Goal: Information Seeking & Learning: Learn about a topic

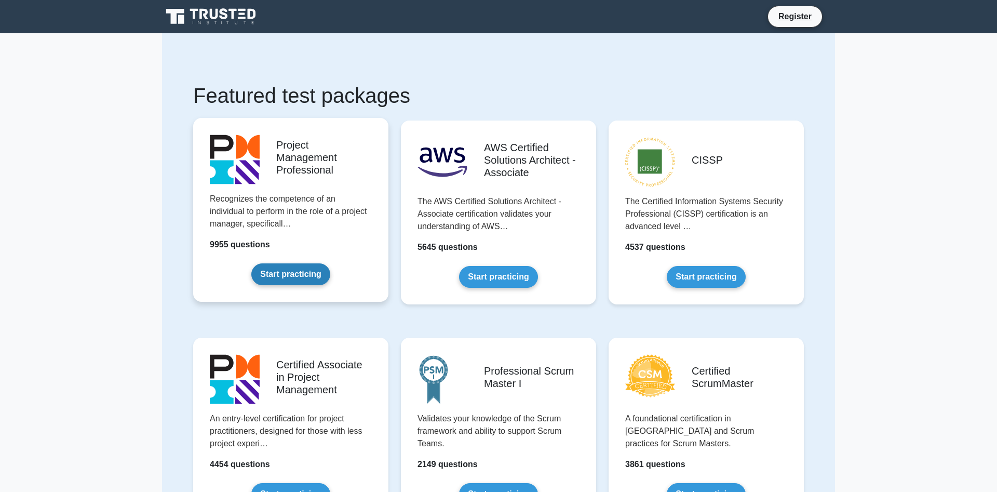
click at [294, 274] on link "Start practicing" at bounding box center [290, 274] width 78 height 22
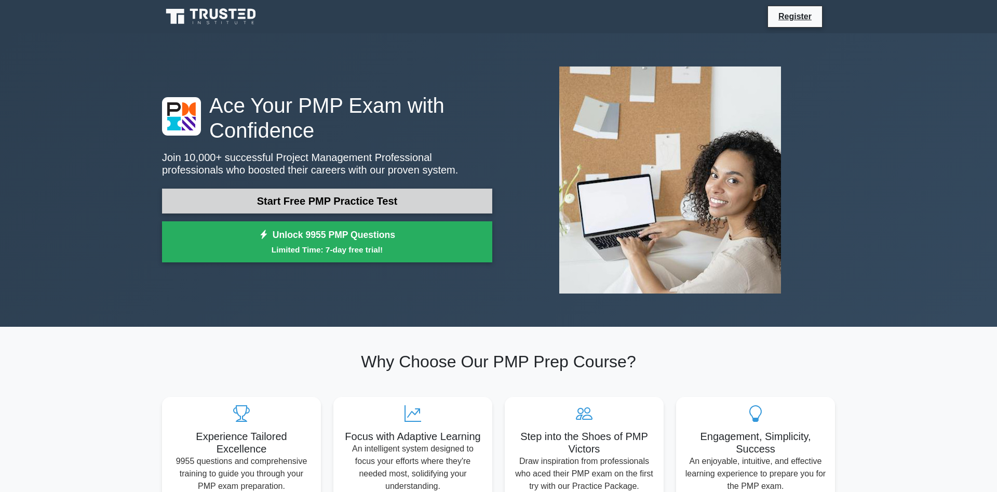
click at [307, 203] on link "Start Free PMP Practice Test" at bounding box center [327, 200] width 330 height 25
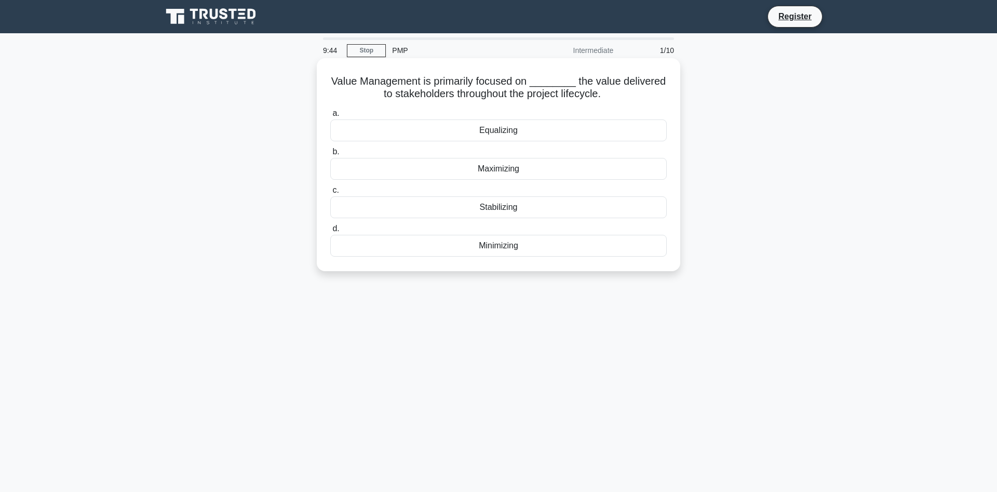
click at [496, 132] on div "Equalizing" at bounding box center [498, 130] width 336 height 22
click at [330, 117] on input "a. Equalizing" at bounding box center [330, 113] width 0 height 7
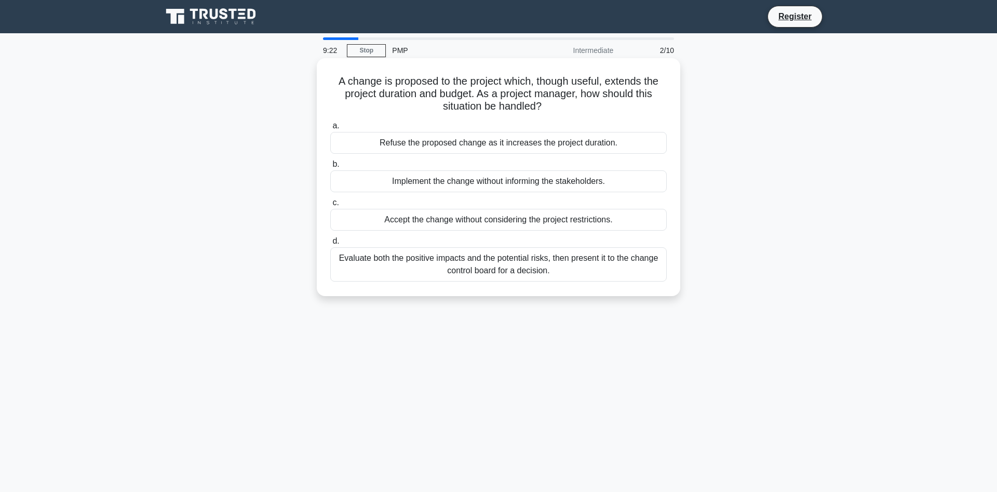
click at [395, 140] on div "Refuse the proposed change as it increases the project duration." at bounding box center [498, 143] width 336 height 22
click at [330, 129] on input "a. Refuse the proposed change as it increases the project duration." at bounding box center [330, 126] width 0 height 7
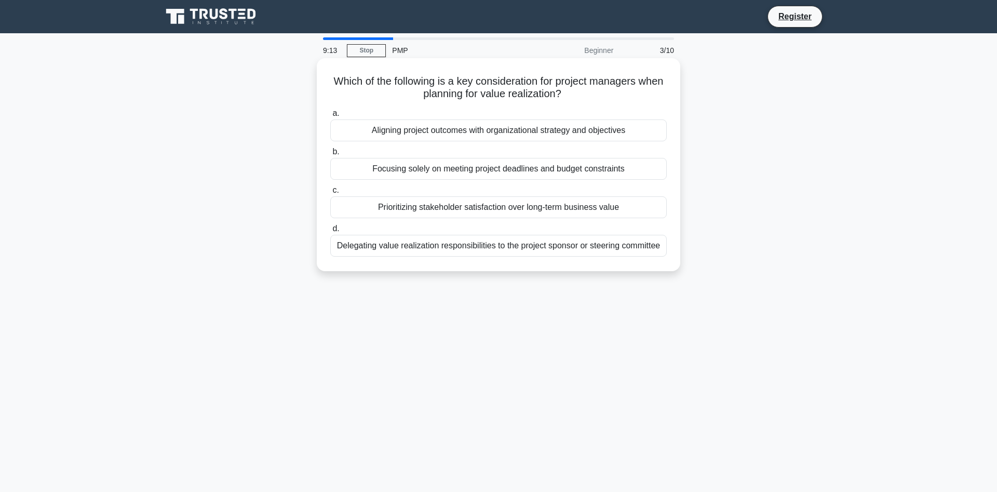
click at [463, 205] on div "Prioritizing stakeholder satisfaction over long-term business value" at bounding box center [498, 207] width 336 height 22
click at [330, 194] on input "c. Prioritizing stakeholder satisfaction over long-term business value" at bounding box center [330, 190] width 0 height 7
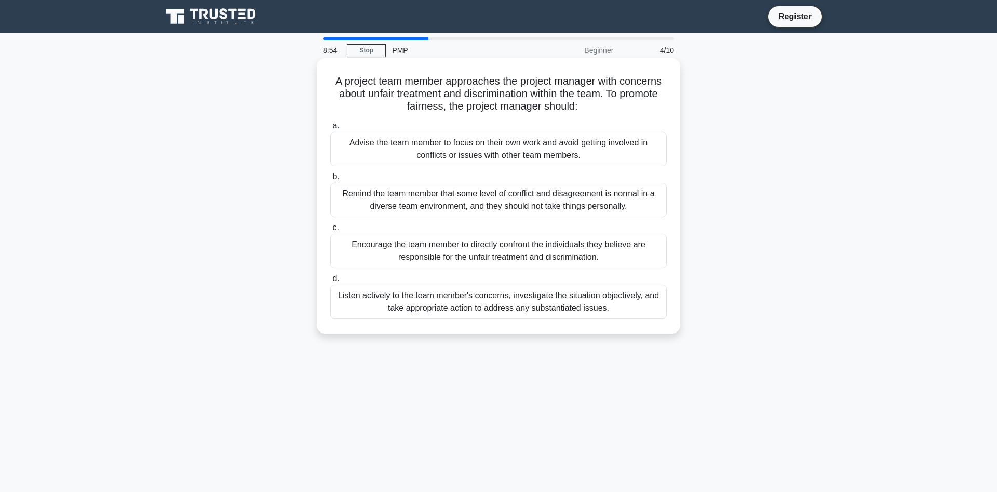
click at [442, 155] on div "Advise the team member to focus on their own work and avoid getting involved in…" at bounding box center [498, 149] width 336 height 34
click at [330, 129] on input "a. Advise the team member to focus on their own work and avoid getting involved…" at bounding box center [330, 126] width 0 height 7
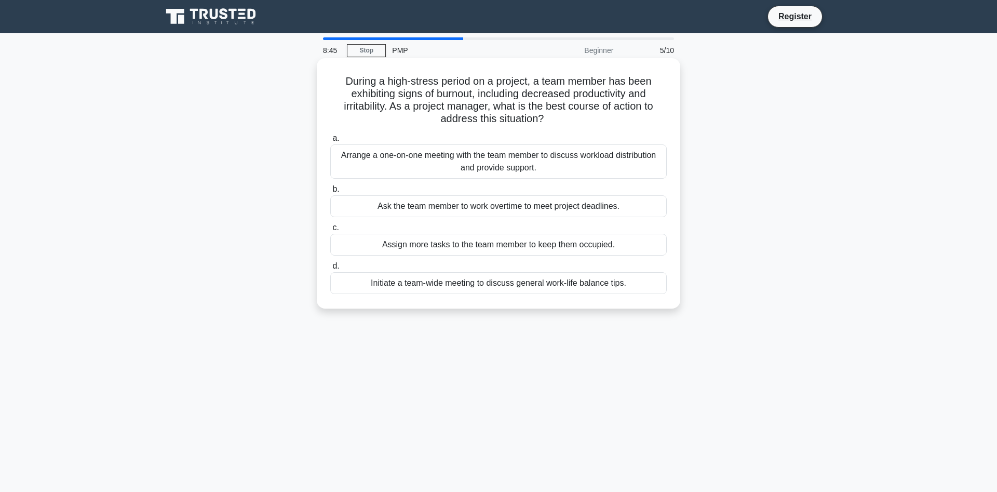
click at [430, 219] on div "a. Arrange a one-on-one meeting with the team member to discuss workload distri…" at bounding box center [498, 213] width 349 height 166
click at [432, 207] on div "Ask the team member to work overtime to meet project deadlines." at bounding box center [498, 206] width 336 height 22
click at [432, 209] on div "Ask the team member to work overtime to meet project deadlines." at bounding box center [498, 206] width 336 height 22
